Goal: Transaction & Acquisition: Subscribe to service/newsletter

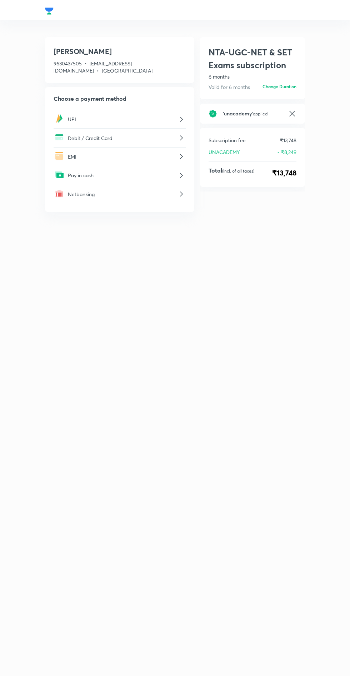
click at [286, 118] on div "' unacademy ' applied" at bounding box center [252, 114] width 105 height 20
click at [290, 115] on icon at bounding box center [291, 113] width 5 height 5
click at [234, 121] on input "text" at bounding box center [259, 118] width 74 height 16
type input "NTAPUCC30"
click at [285, 119] on h6 "Apply" at bounding box center [284, 118] width 11 height 6
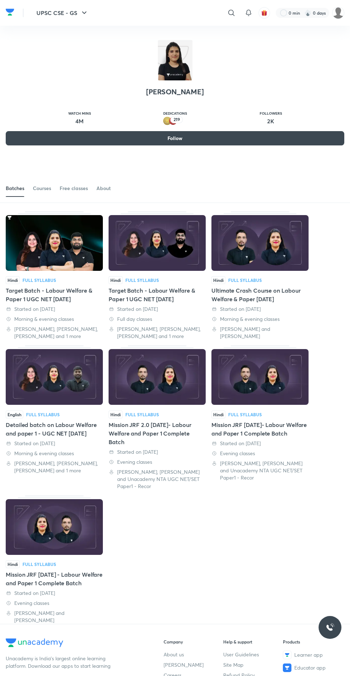
click at [38, 306] on div "Started on [DATE]" at bounding box center [54, 308] width 97 height 7
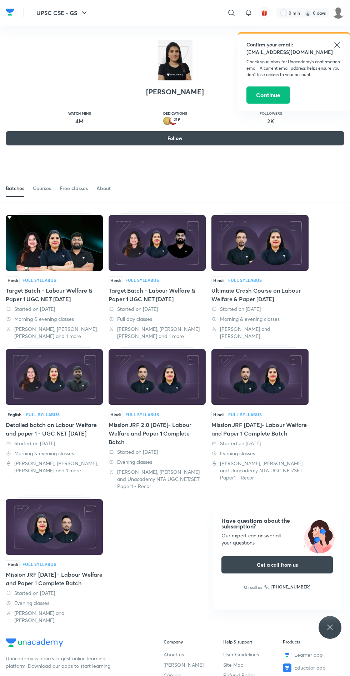
click at [264, 87] on button "Continue" at bounding box center [268, 94] width 44 height 17
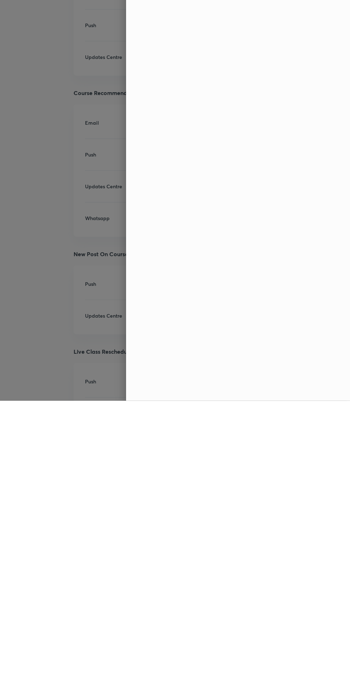
scroll to position [982, 0]
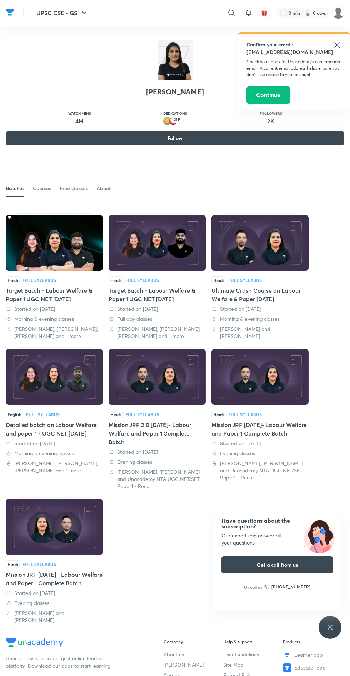
click at [54, 271] on div at bounding box center [54, 243] width 97 height 57
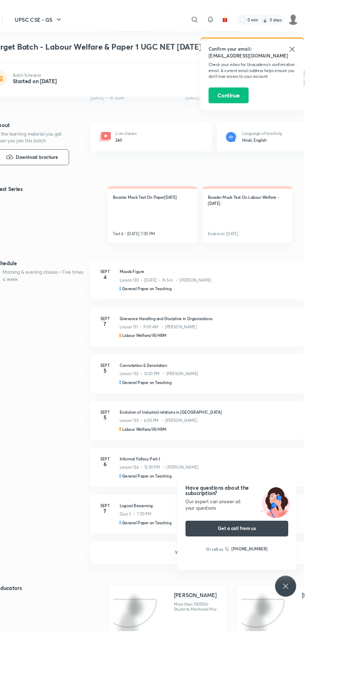
scroll to position [225, 0]
